Goal: Task Accomplishment & Management: Manage account settings

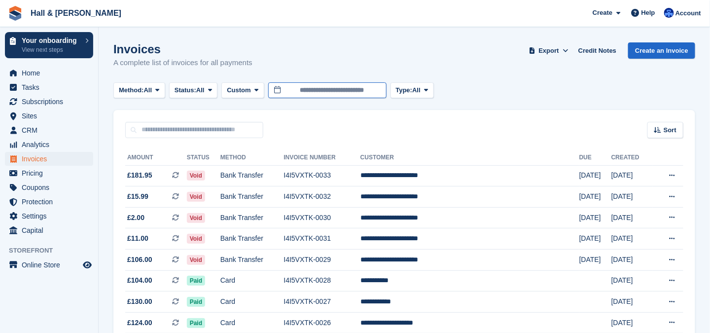
click at [366, 92] on input "**********" at bounding box center [327, 90] width 118 height 16
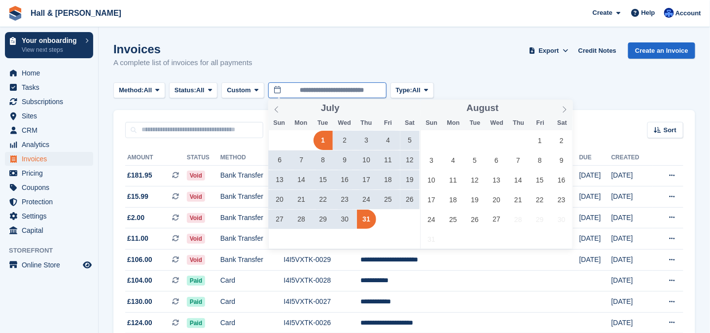
click at [366, 92] on input "**********" at bounding box center [327, 90] width 118 height 16
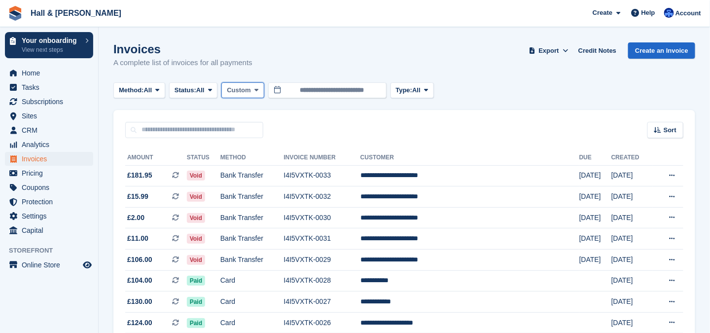
click at [242, 94] on span "Custom" at bounding box center [239, 90] width 24 height 10
click at [252, 89] on button "Custom" at bounding box center [242, 90] width 42 height 16
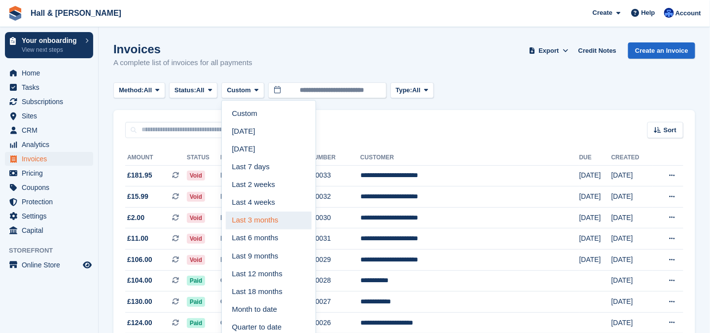
click at [269, 219] on link "Last 3 months" at bounding box center [269, 220] width 86 height 18
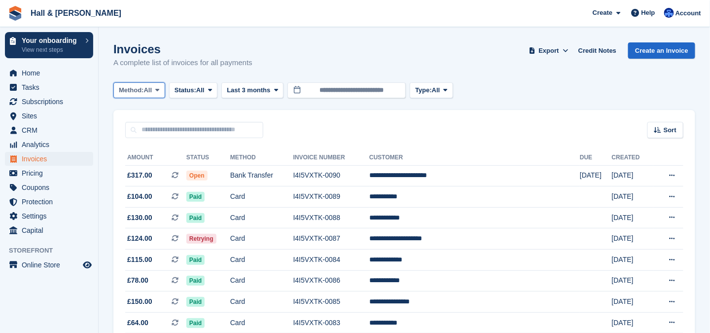
click at [155, 90] on button "Method: All" at bounding box center [139, 90] width 52 height 16
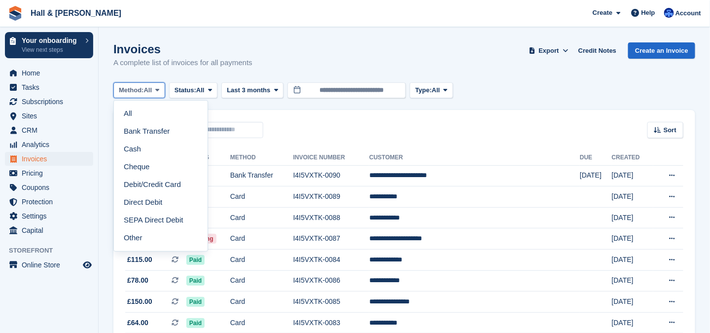
click at [155, 90] on button "Method: All" at bounding box center [139, 90] width 52 height 16
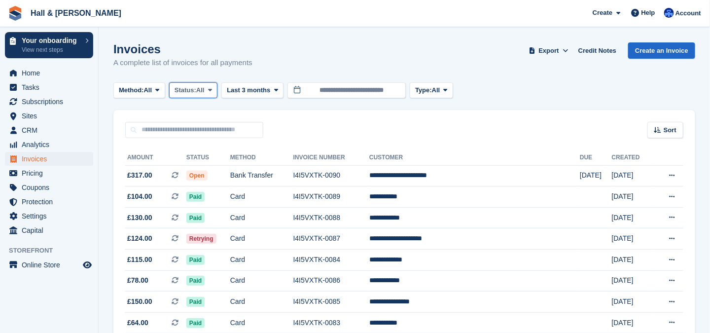
click at [204, 95] on button "Status: All" at bounding box center [193, 90] width 48 height 16
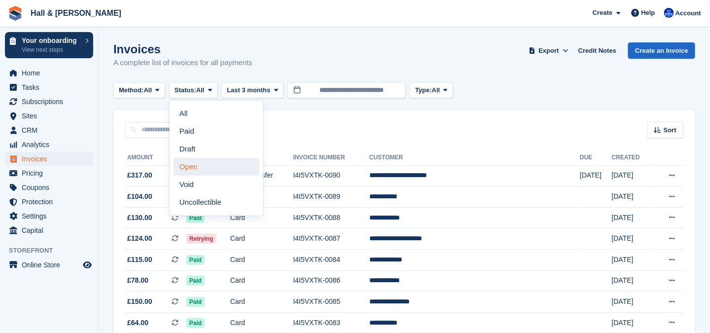
click at [207, 167] on link "Open" at bounding box center [217, 167] width 86 height 18
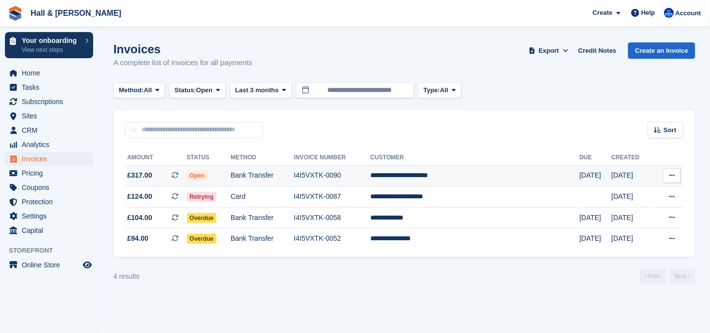
click at [670, 176] on icon at bounding box center [671, 175] width 5 height 6
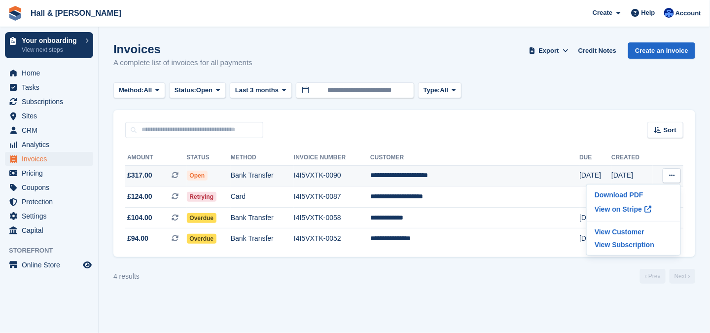
click at [670, 176] on icon at bounding box center [671, 175] width 5 height 6
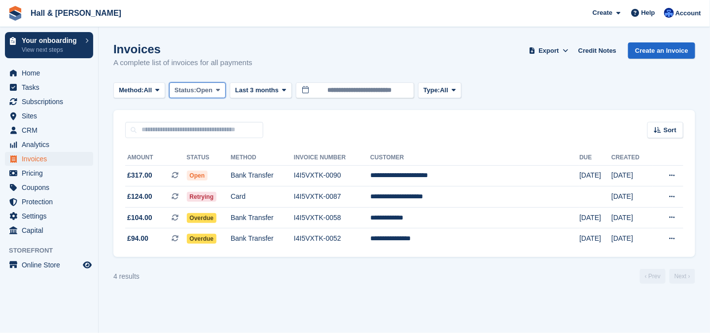
click at [193, 92] on span "Status:" at bounding box center [185, 90] width 22 height 10
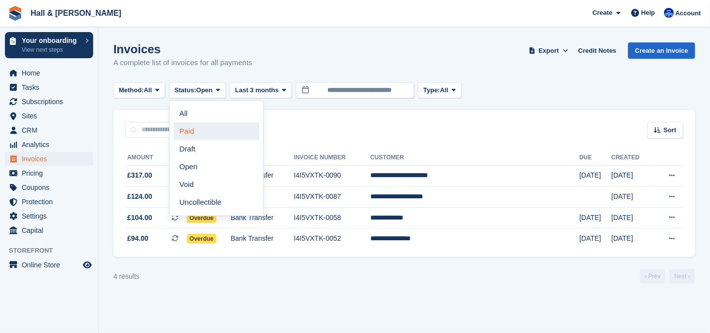
click at [194, 130] on link "Paid" at bounding box center [217, 131] width 86 height 18
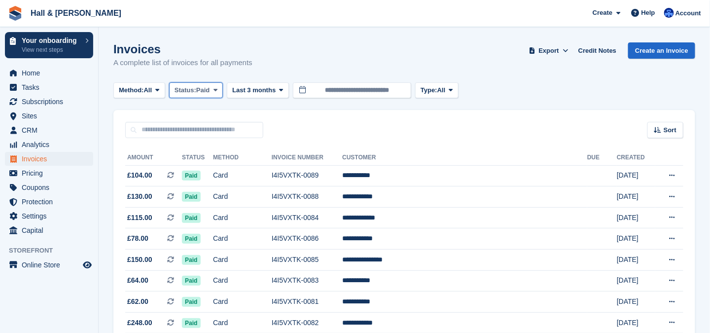
click at [190, 90] on span "Status:" at bounding box center [185, 90] width 22 height 10
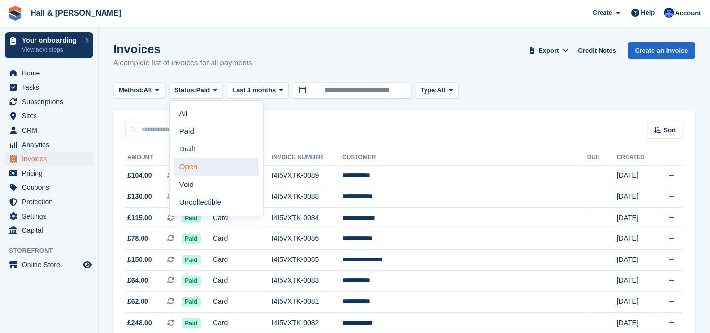
click at [200, 164] on link "Open" at bounding box center [217, 167] width 86 height 18
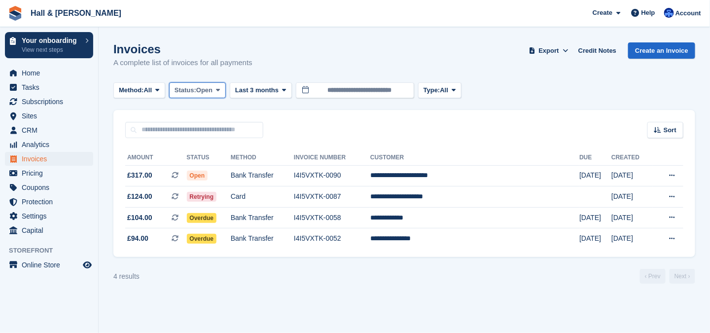
click at [212, 89] on span "Open" at bounding box center [204, 90] width 16 height 10
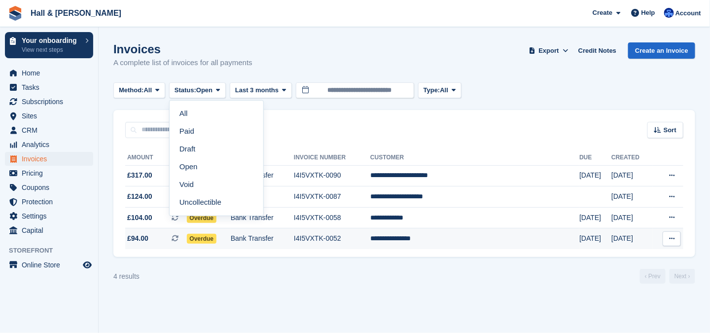
click at [673, 237] on icon at bounding box center [671, 238] width 5 height 6
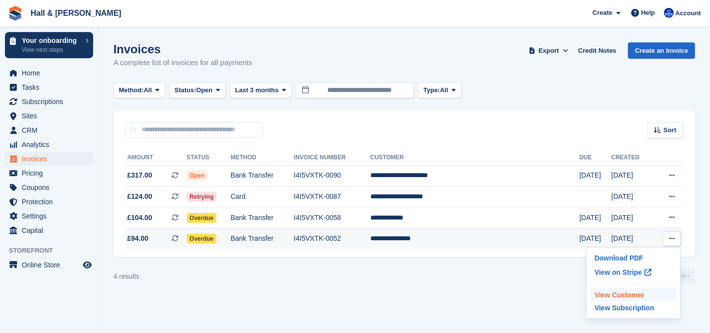
click at [614, 293] on p "View Customer" at bounding box center [634, 294] width 86 height 13
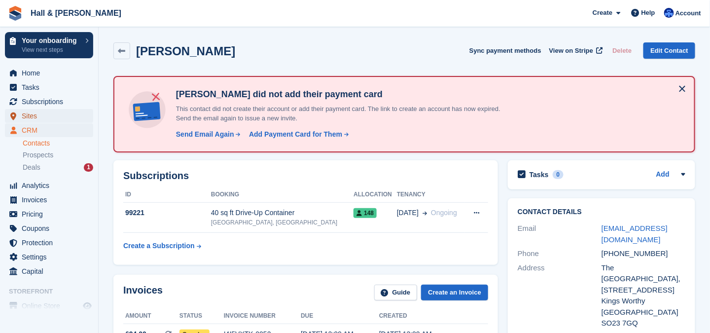
click at [28, 116] on span "Sites" at bounding box center [51, 116] width 59 height 14
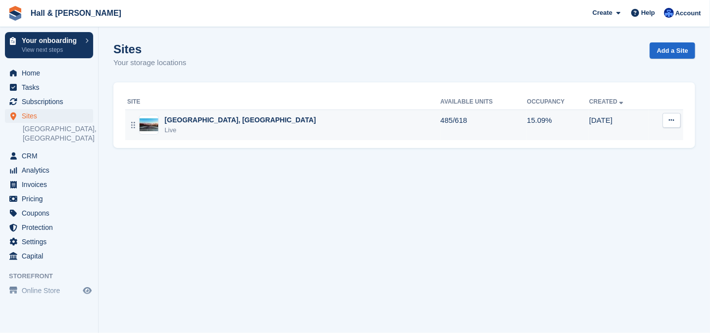
click at [193, 124] on div "[GEOGRAPHIC_DATA], [GEOGRAPHIC_DATA]" at bounding box center [240, 120] width 151 height 10
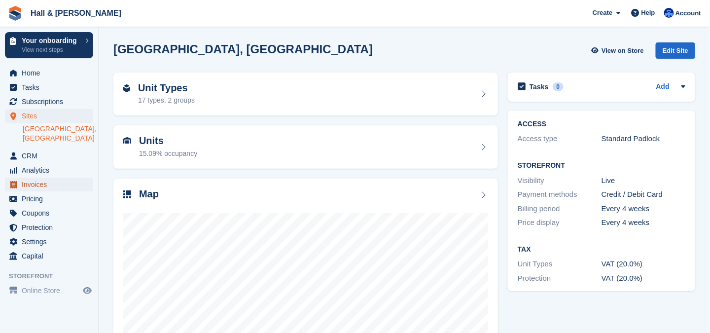
click at [42, 186] on span "Invoices" at bounding box center [51, 184] width 59 height 14
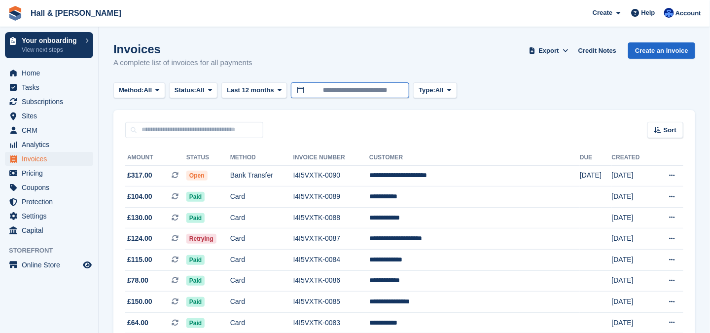
click at [319, 90] on input "**********" at bounding box center [350, 90] width 118 height 16
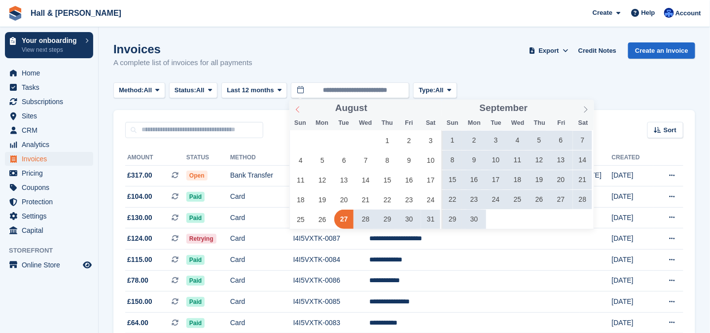
click at [296, 114] on span at bounding box center [297, 108] width 17 height 17
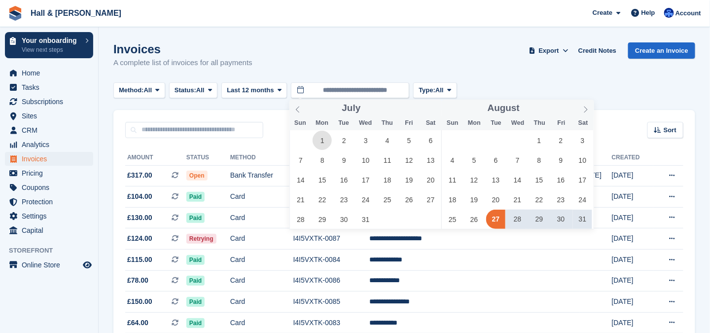
click at [325, 139] on span "1" at bounding box center [322, 140] width 19 height 19
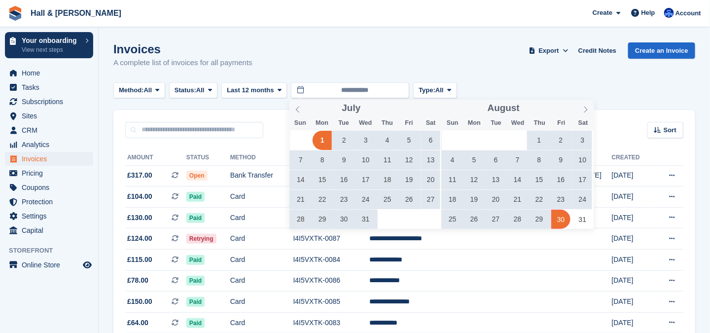
click at [560, 216] on span "30" at bounding box center [560, 218] width 19 height 19
type input "**********"
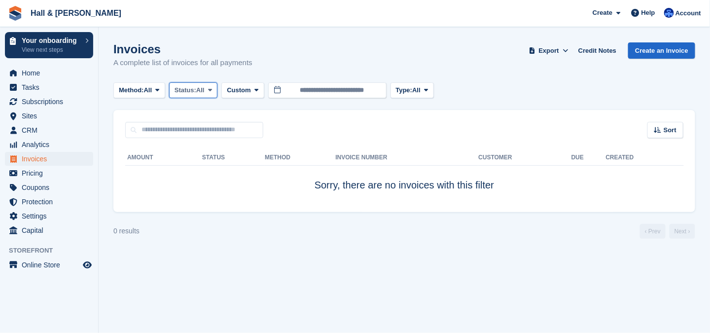
click at [212, 91] on icon at bounding box center [210, 90] width 4 height 6
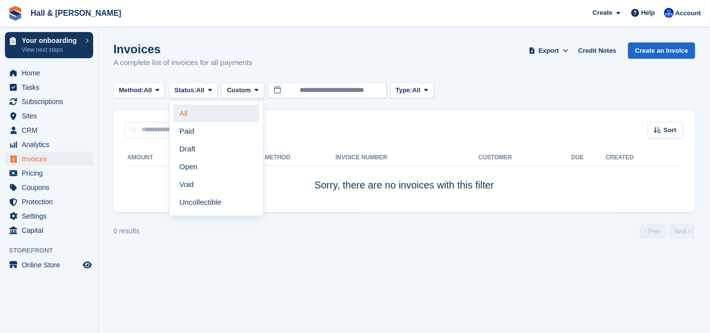
click at [204, 115] on link "All" at bounding box center [217, 114] width 86 height 18
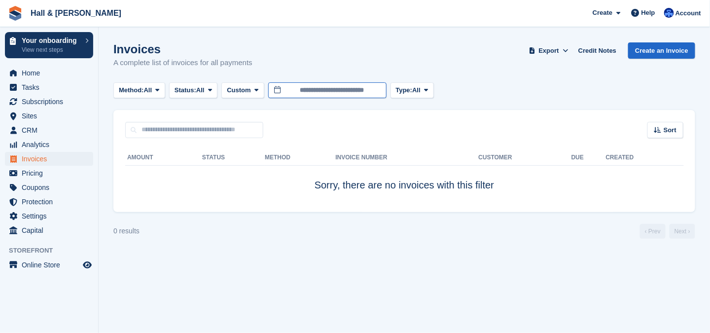
click at [325, 92] on input "**********" at bounding box center [327, 90] width 118 height 16
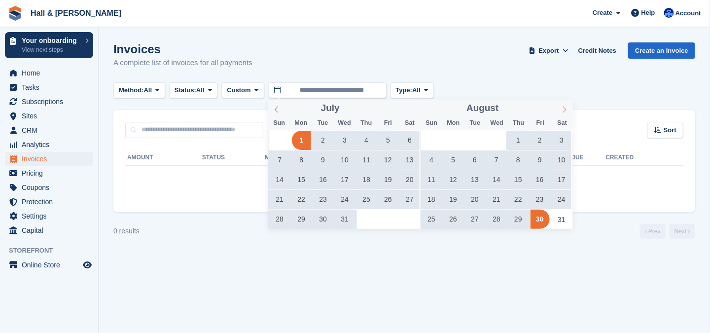
click at [562, 113] on icon at bounding box center [564, 109] width 7 height 7
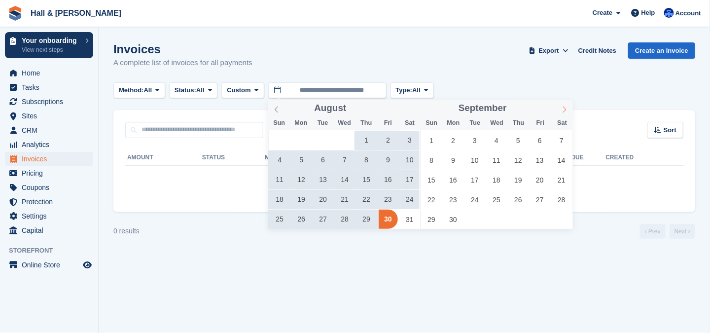
click at [562, 113] on icon at bounding box center [564, 109] width 7 height 7
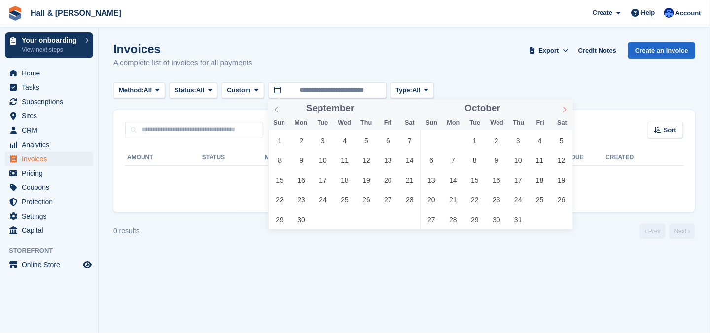
click at [562, 112] on icon at bounding box center [564, 109] width 7 height 7
type input "****"
click at [562, 112] on icon at bounding box center [564, 109] width 7 height 7
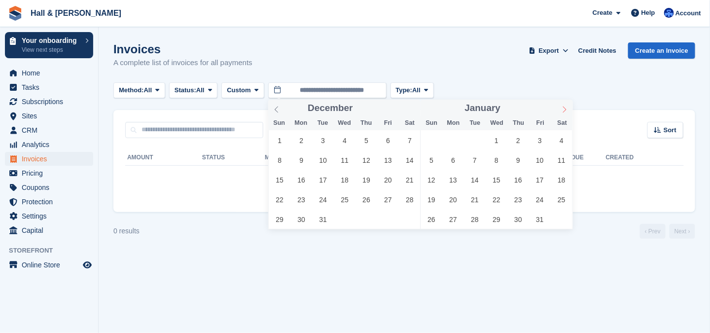
type input "****"
click at [562, 112] on icon at bounding box center [564, 109] width 7 height 7
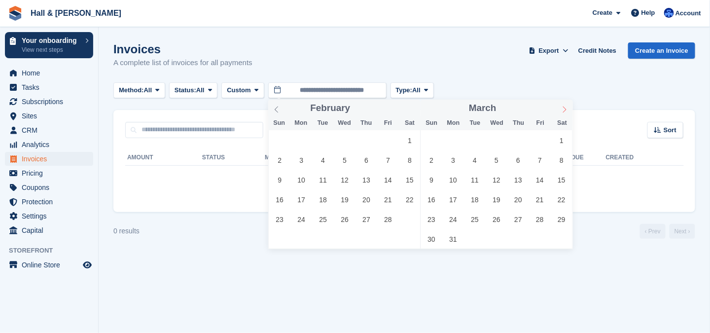
click at [562, 112] on icon at bounding box center [564, 109] width 7 height 7
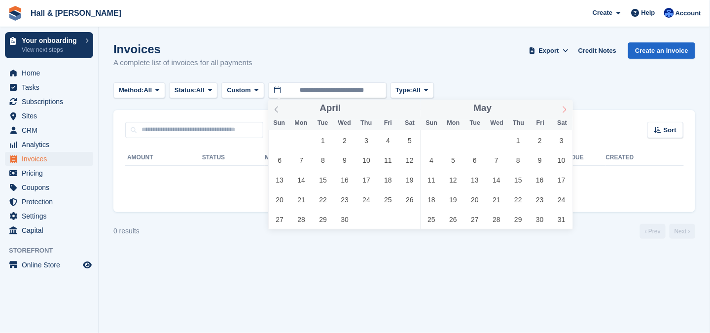
click at [562, 112] on icon at bounding box center [564, 109] width 7 height 7
click at [473, 141] on span "1" at bounding box center [474, 140] width 19 height 19
click at [564, 109] on icon at bounding box center [564, 109] width 7 height 7
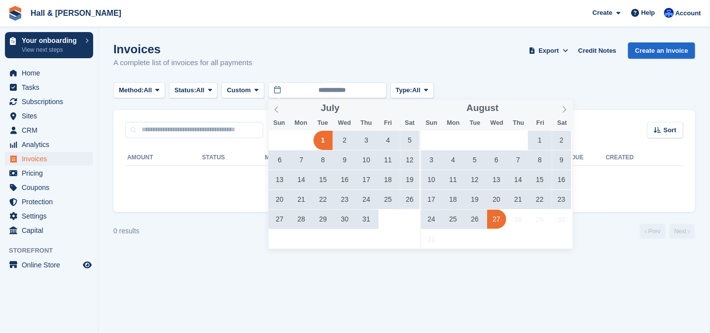
click at [489, 219] on span "27" at bounding box center [496, 218] width 19 height 19
type input "**********"
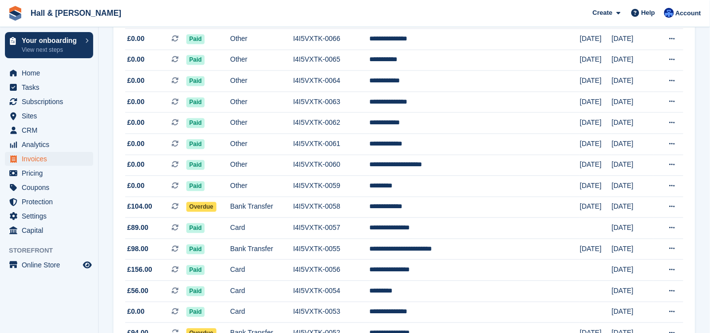
scroll to position [927, 0]
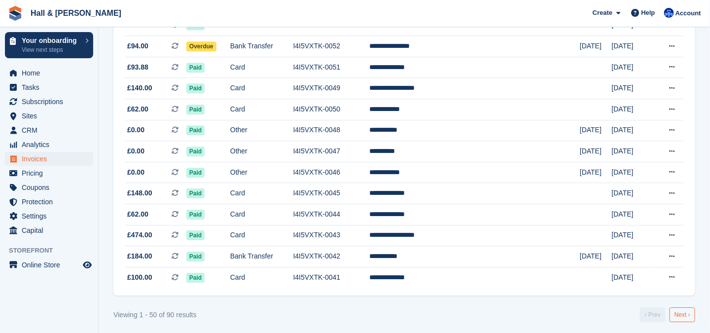
click at [681, 312] on link "Next ›" at bounding box center [682, 314] width 26 height 15
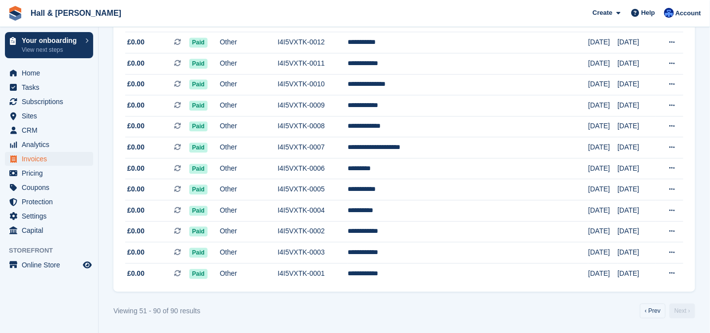
scroll to position [718, 0]
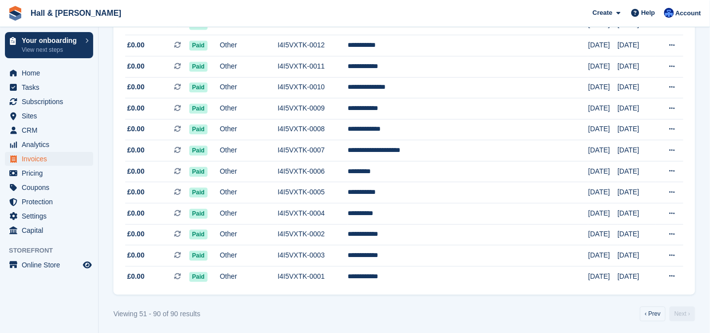
click at [681, 312] on link "Next ›" at bounding box center [682, 313] width 26 height 15
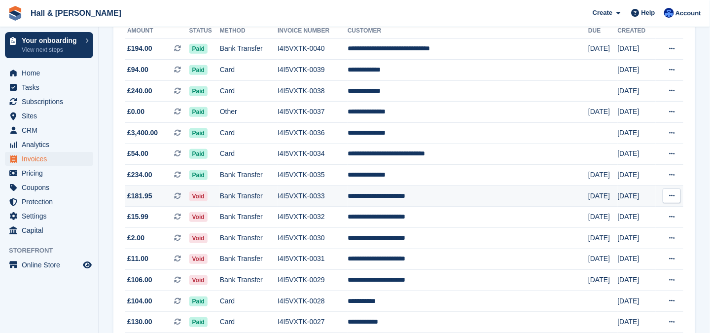
scroll to position [28, 0]
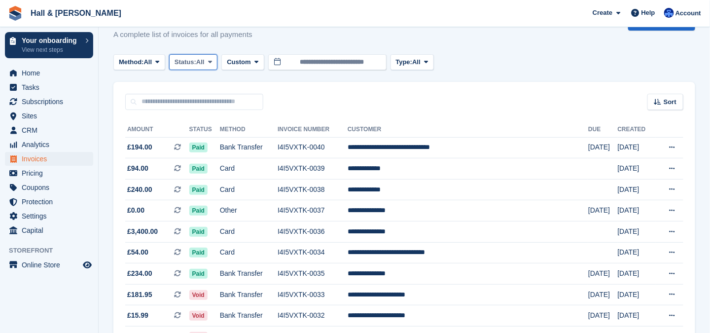
click at [207, 63] on button "Status: All" at bounding box center [193, 62] width 48 height 16
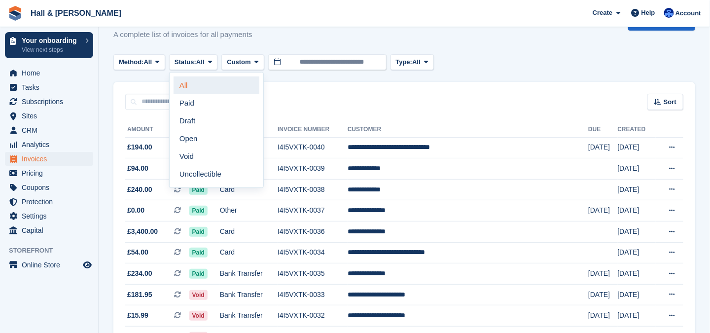
click at [206, 85] on link "All" at bounding box center [217, 85] width 86 height 18
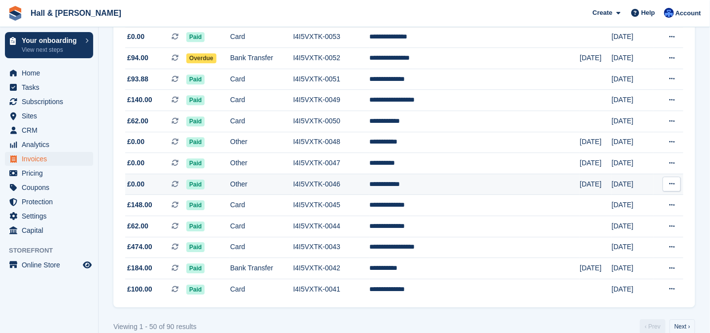
scroll to position [927, 0]
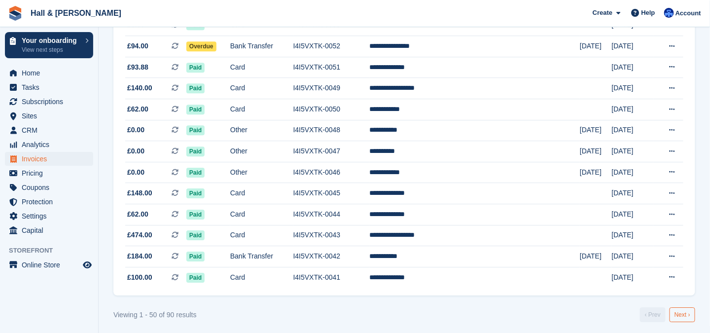
click at [683, 309] on link "Next ›" at bounding box center [682, 314] width 26 height 15
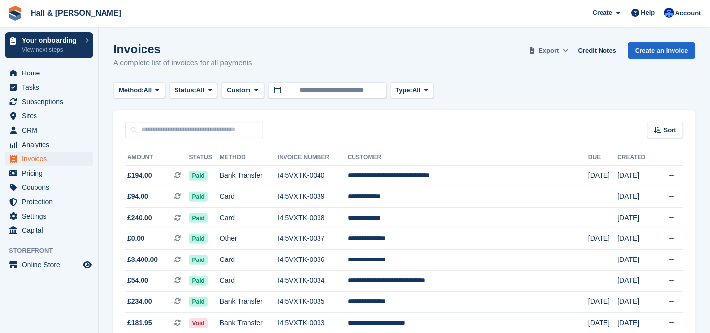
click at [559, 49] on span "Export" at bounding box center [549, 51] width 20 height 10
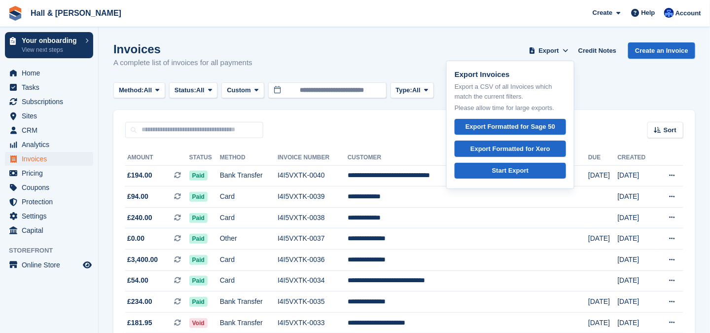
click at [607, 84] on div "Method: All All Bank Transfer Cash Cheque Debit/Credit Card Direct Debit SEPA D…" at bounding box center [404, 90] width 582 height 16
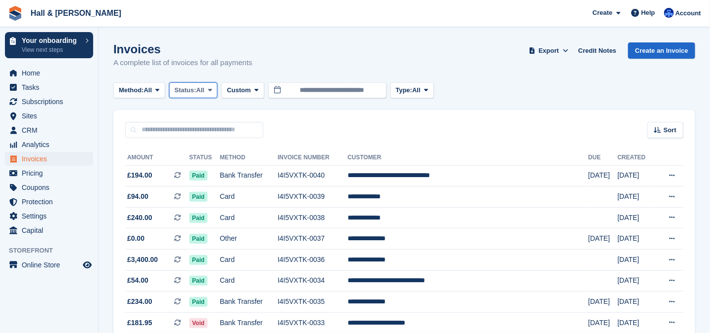
click at [205, 91] on span "All" at bounding box center [200, 90] width 8 height 10
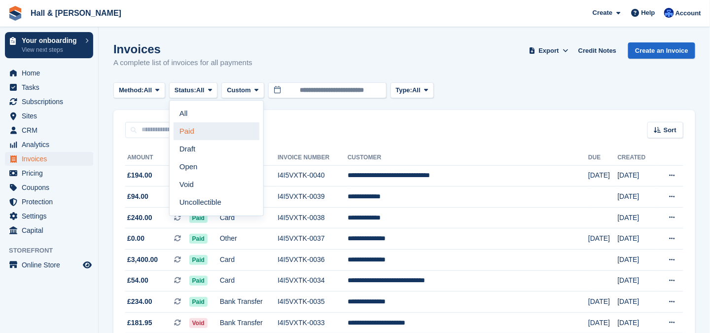
click at [194, 129] on link "Paid" at bounding box center [217, 131] width 86 height 18
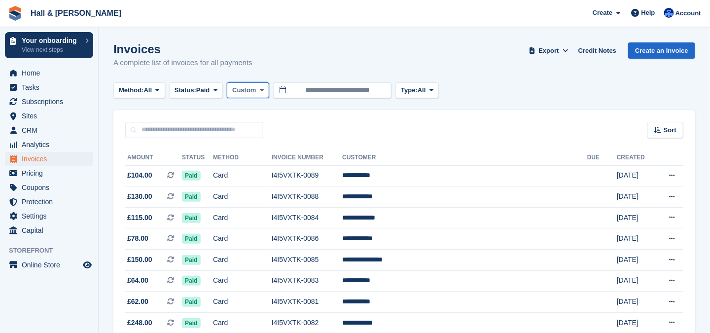
click at [246, 90] on span "Custom" at bounding box center [244, 90] width 24 height 10
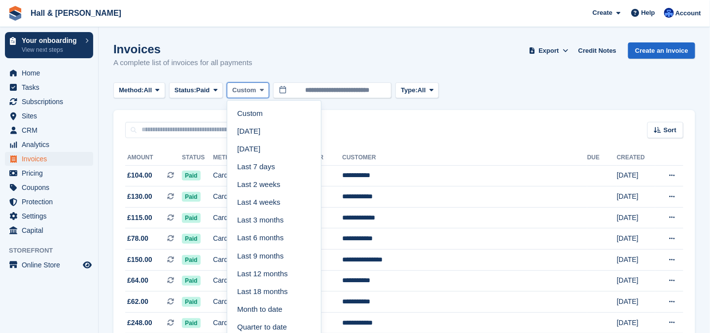
click at [246, 90] on span "Custom" at bounding box center [244, 90] width 24 height 10
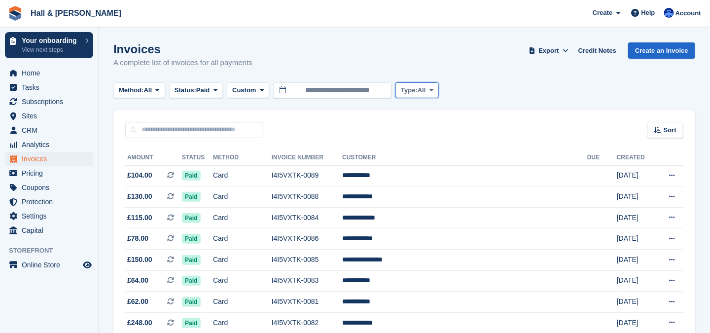
click at [413, 85] on span "Type:" at bounding box center [409, 90] width 17 height 10
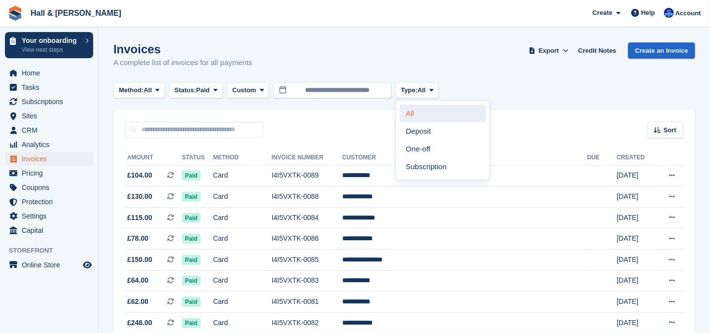
click at [404, 115] on link "All" at bounding box center [443, 114] width 86 height 18
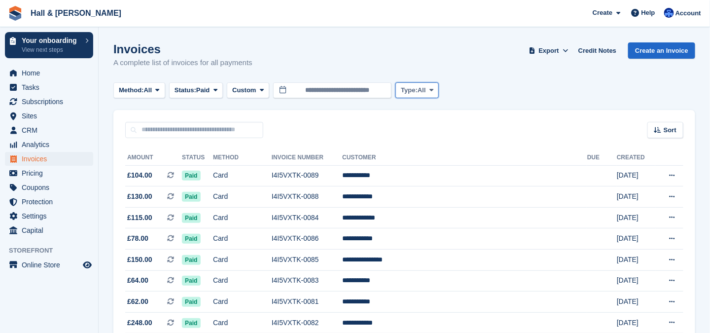
click at [417, 90] on span "Type:" at bounding box center [409, 90] width 17 height 10
click at [481, 87] on div "Method: All All Bank Transfer Cash Cheque Debit/Credit Card Direct Debit SEPA D…" at bounding box center [404, 90] width 582 height 16
click at [555, 51] on span "Export" at bounding box center [549, 51] width 20 height 10
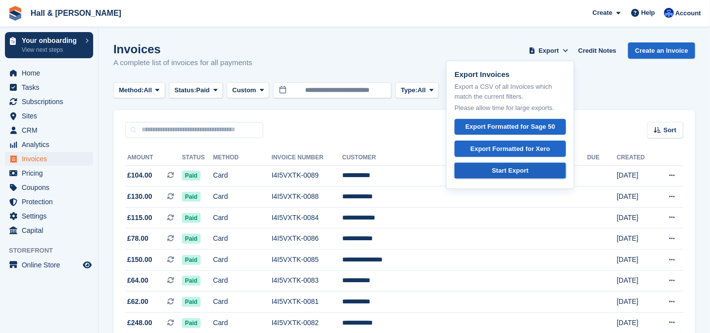
click at [520, 168] on div "Start Export" at bounding box center [510, 171] width 36 height 10
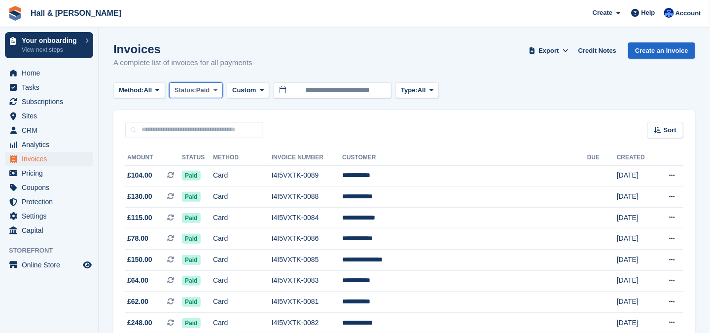
click at [201, 92] on span "Paid" at bounding box center [202, 90] width 13 height 10
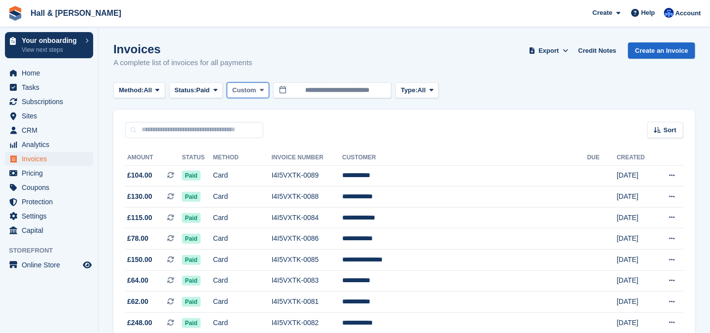
click at [244, 90] on span "Custom" at bounding box center [244, 90] width 24 height 10
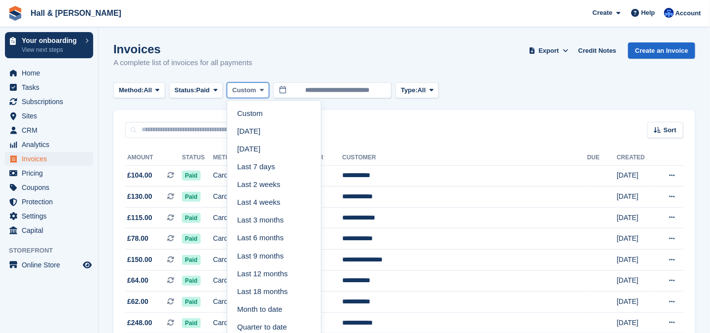
click at [249, 91] on span "Custom" at bounding box center [244, 90] width 24 height 10
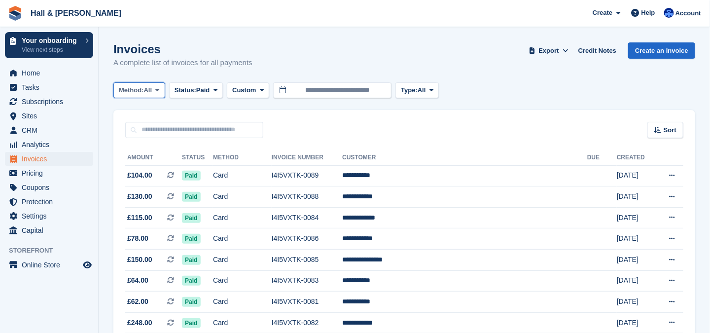
click at [147, 94] on span "All" at bounding box center [148, 90] width 8 height 10
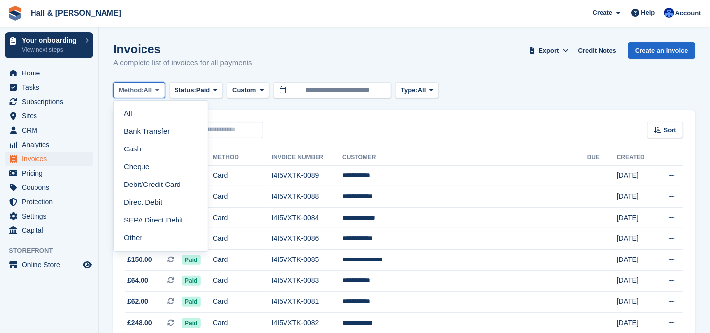
click at [147, 94] on span "All" at bounding box center [148, 90] width 8 height 10
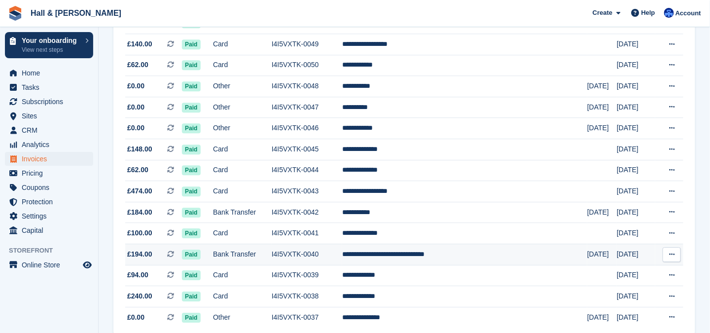
scroll to position [927, 0]
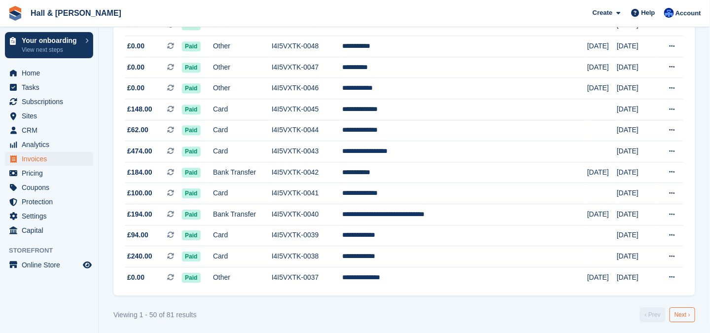
click at [683, 311] on link "Next ›" at bounding box center [682, 314] width 26 height 15
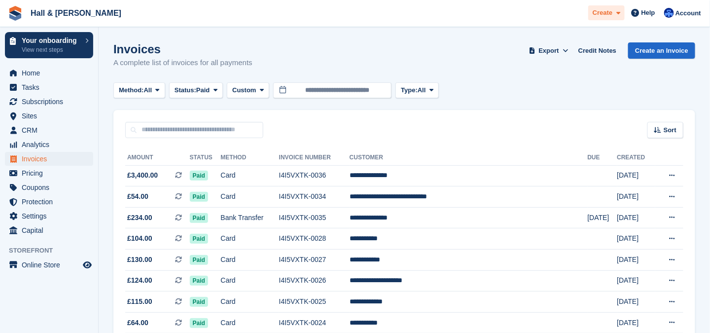
click at [604, 12] on span "Create" at bounding box center [602, 13] width 20 height 10
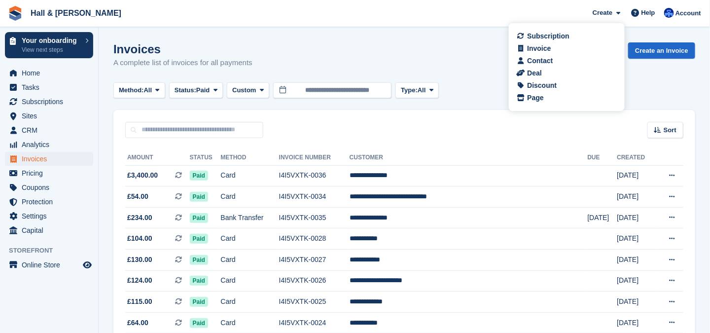
click at [485, 56] on div "Invoices A complete list of invoices for all payments Export Export Invoices Ex…" at bounding box center [404, 61] width 582 height 38
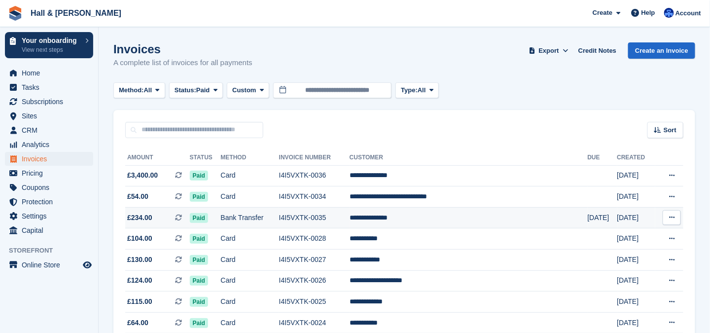
scroll to position [49, 0]
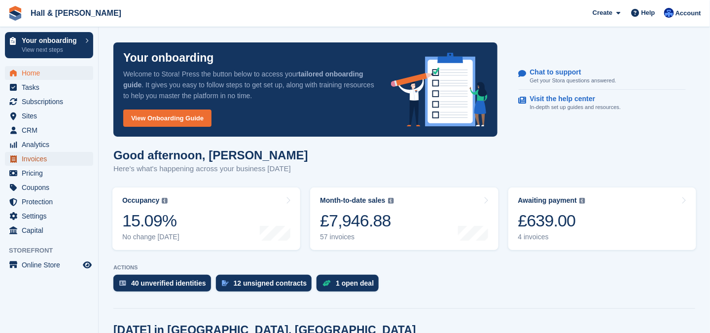
click at [56, 160] on span "Invoices" at bounding box center [51, 159] width 59 height 14
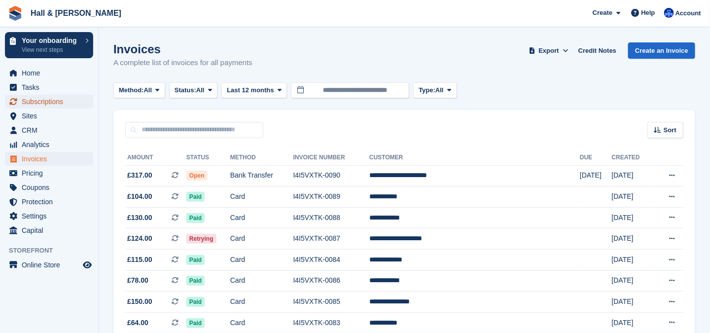
click at [64, 100] on span "Subscriptions" at bounding box center [51, 102] width 59 height 14
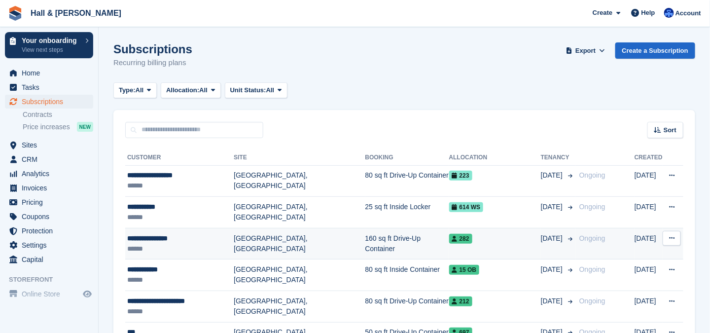
click at [163, 242] on div "**********" at bounding box center [180, 238] width 106 height 10
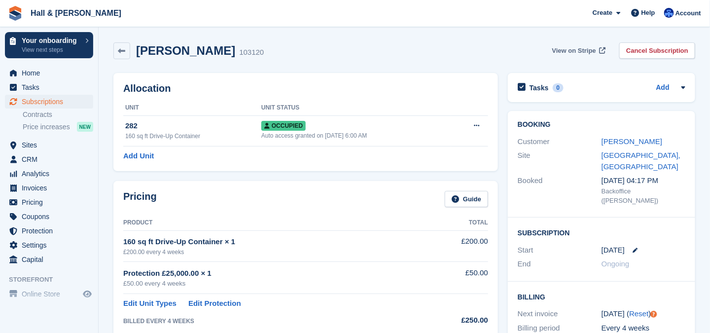
click at [588, 49] on span "View on Stripe" at bounding box center [574, 51] width 44 height 10
click at [23, 75] on span "Home" at bounding box center [51, 73] width 59 height 14
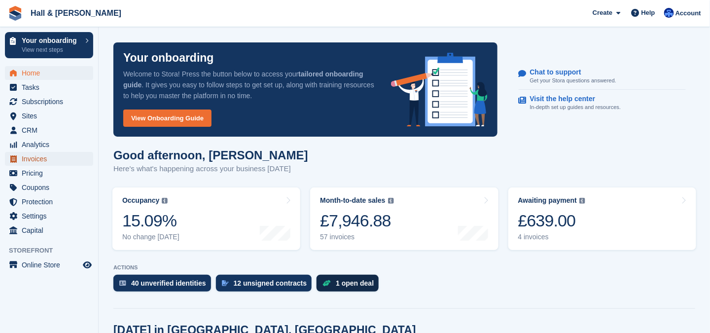
click at [50, 158] on span "Invoices" at bounding box center [51, 159] width 59 height 14
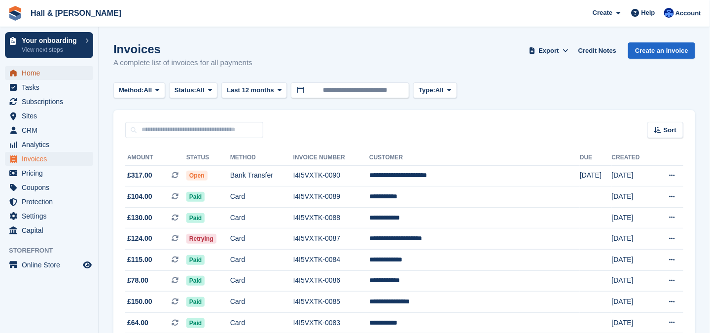
click at [31, 73] on span "Home" at bounding box center [51, 73] width 59 height 14
